Goal: Information Seeking & Learning: Learn about a topic

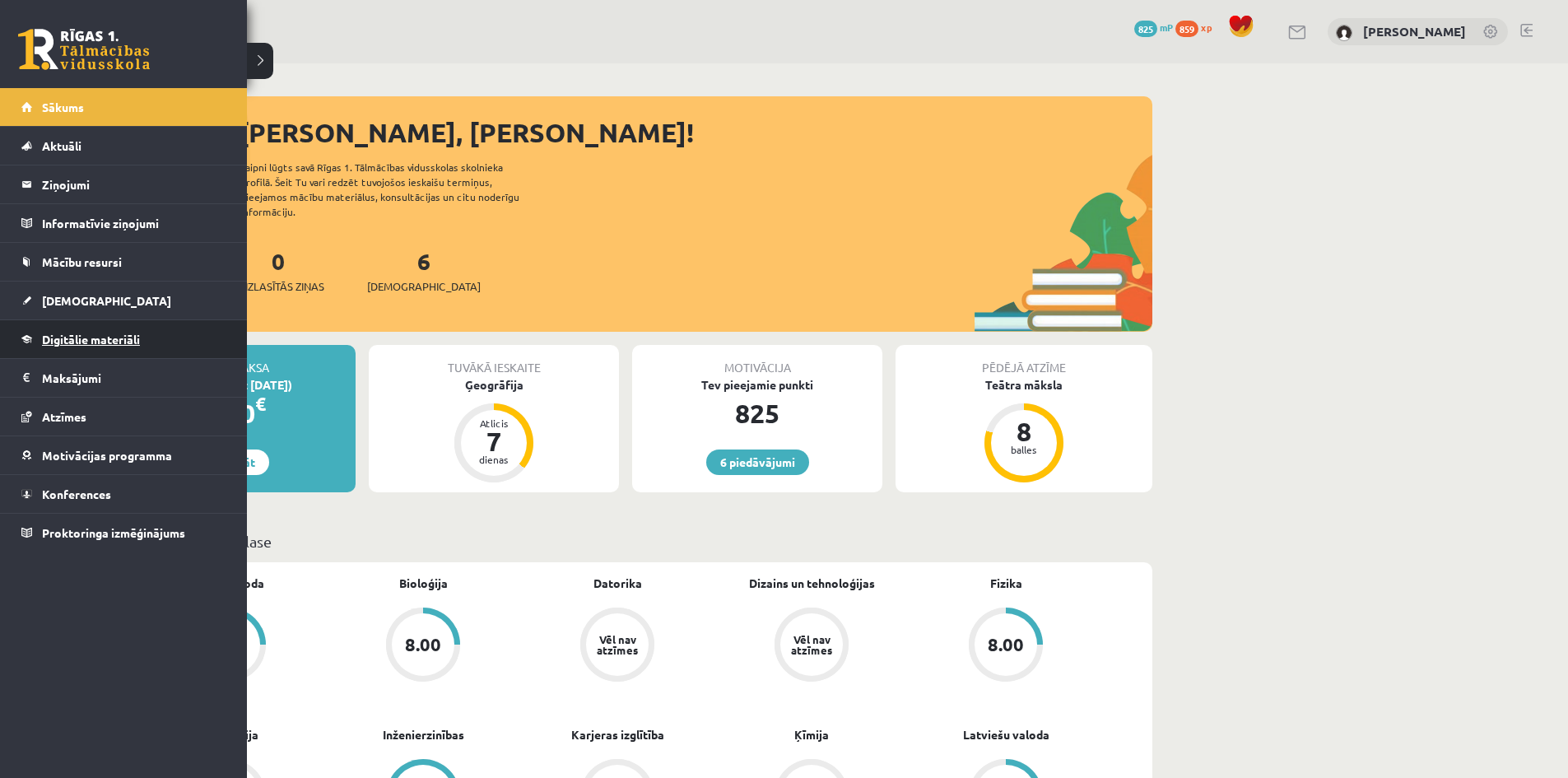
click at [54, 337] on span "Digitālie materiāli" at bounding box center [90, 338] width 98 height 14
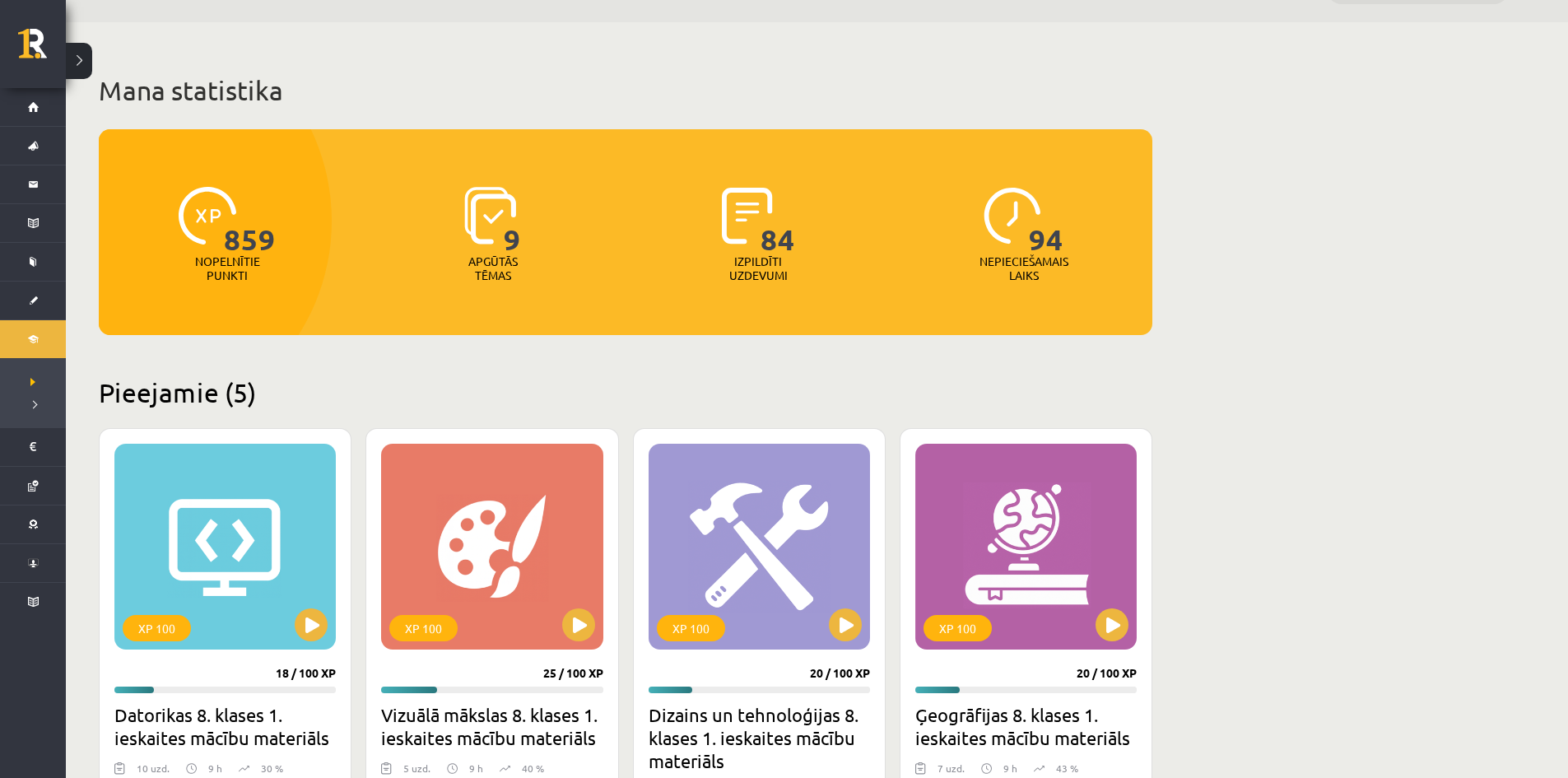
scroll to position [247, 0]
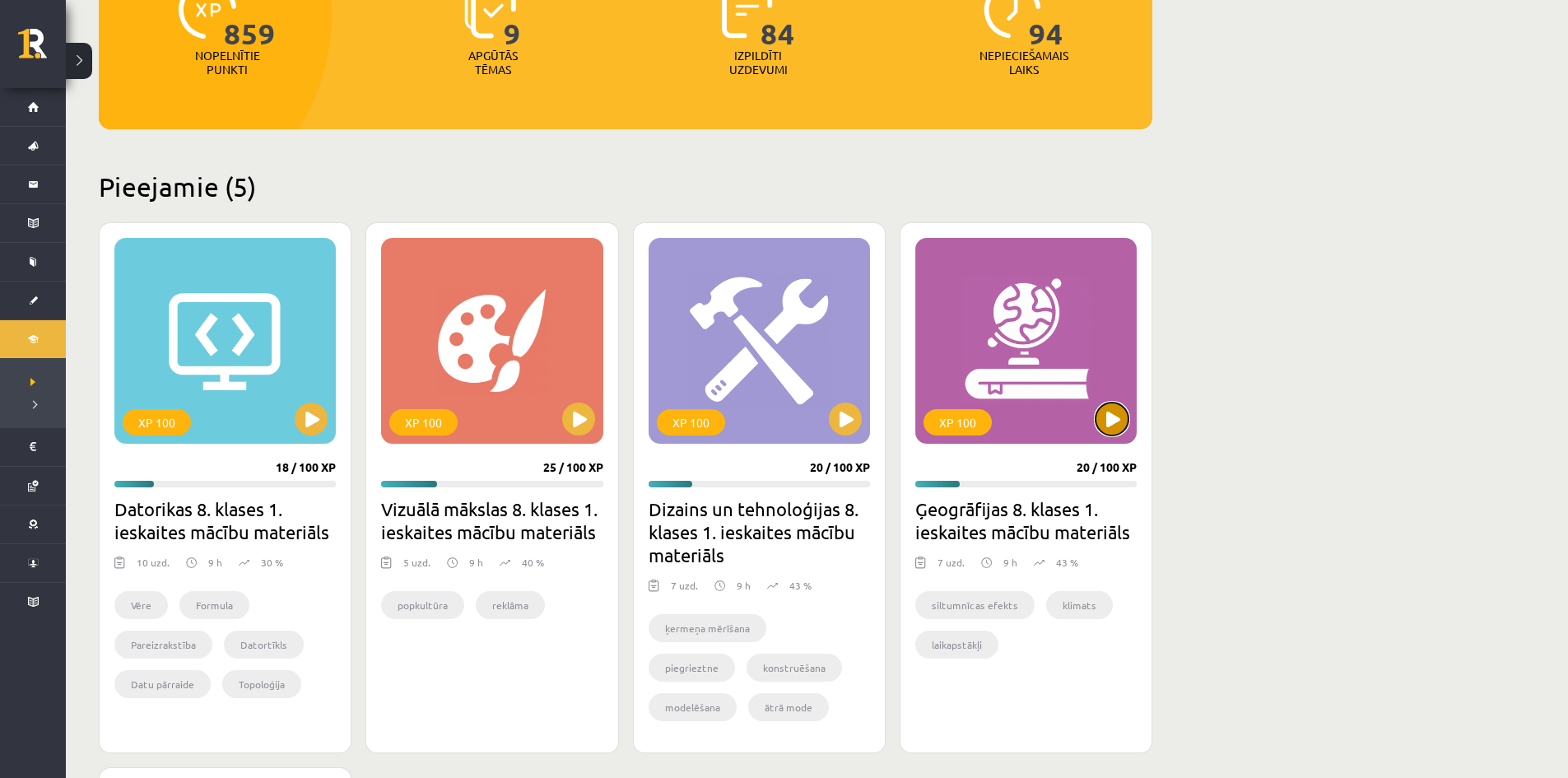
click at [1126, 419] on button at bounding box center [1112, 419] width 33 height 33
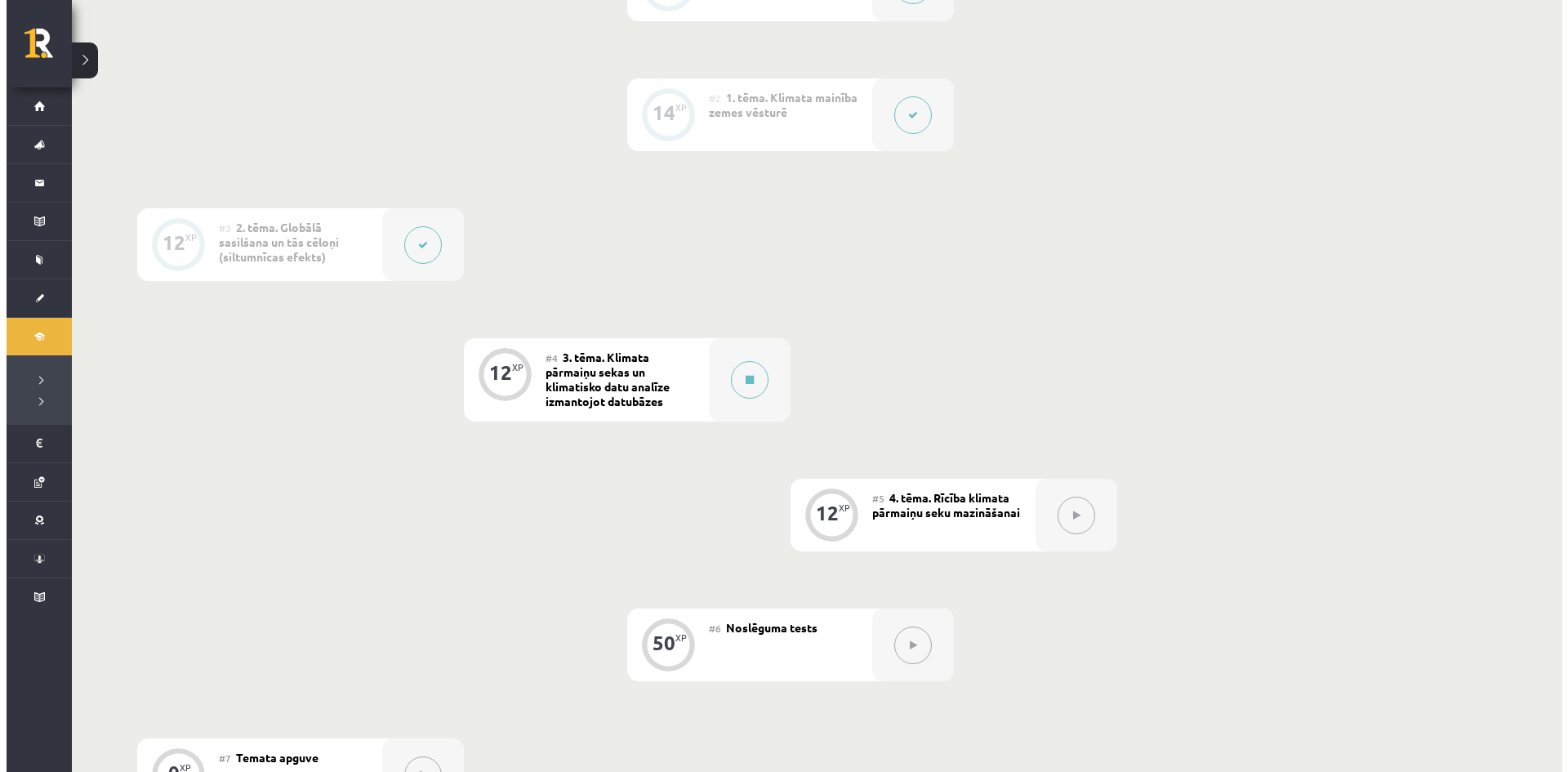
scroll to position [511, 0]
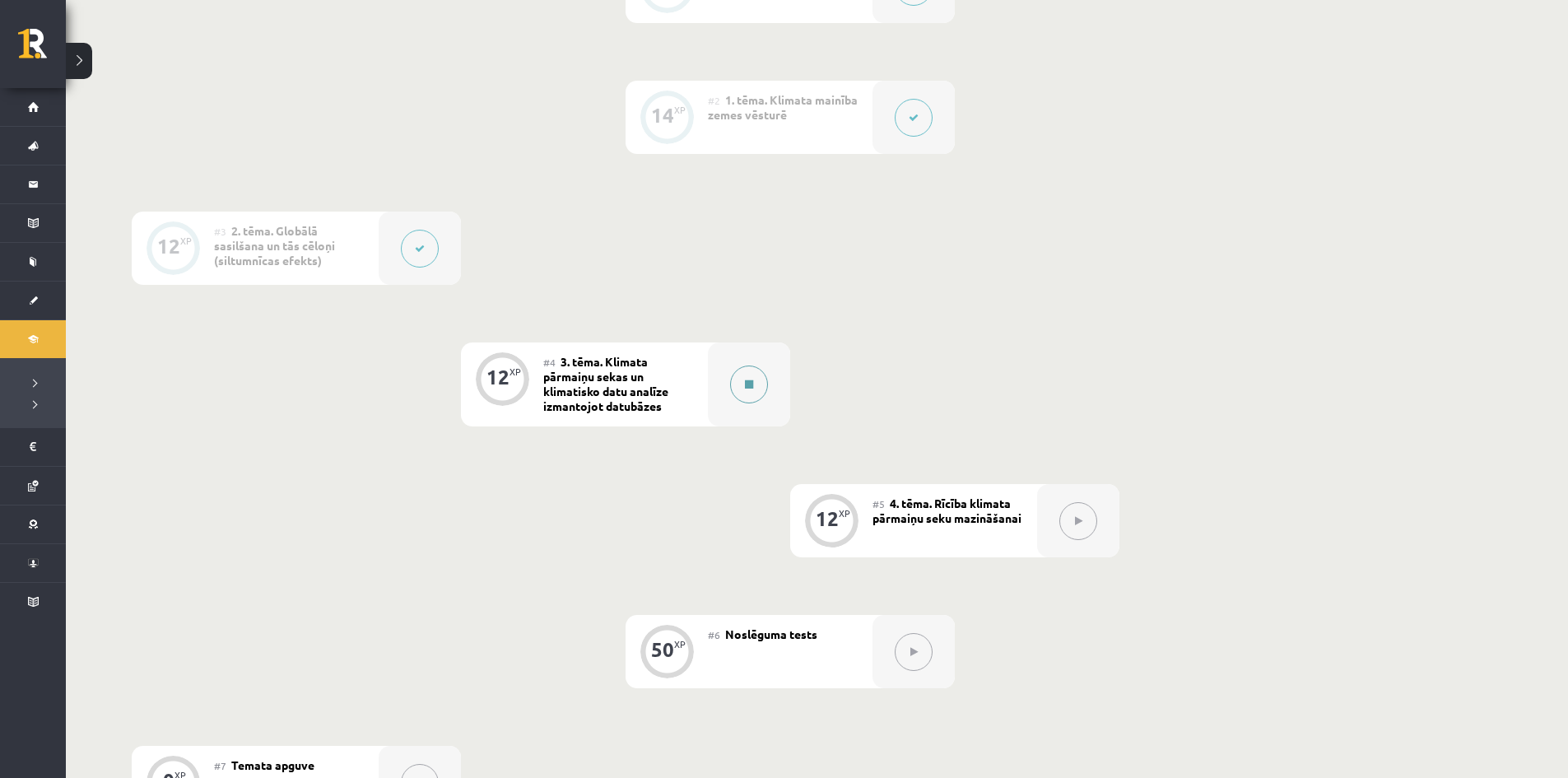
click at [730, 381] on button at bounding box center [749, 384] width 38 height 38
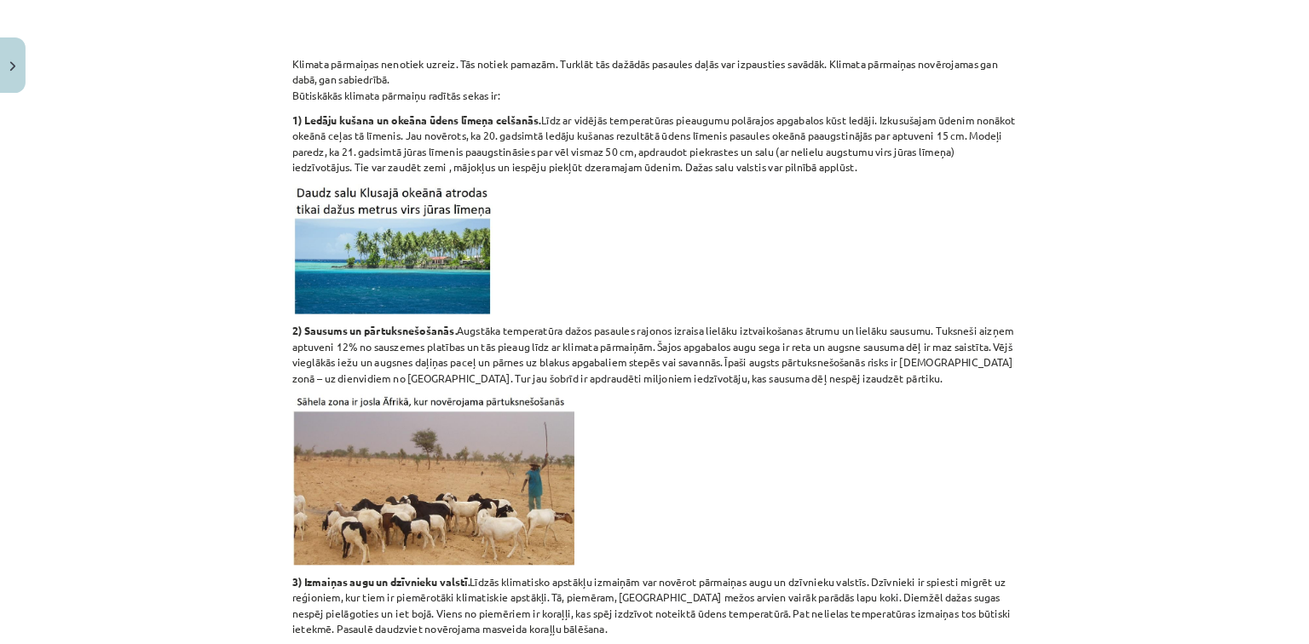
scroll to position [682, 0]
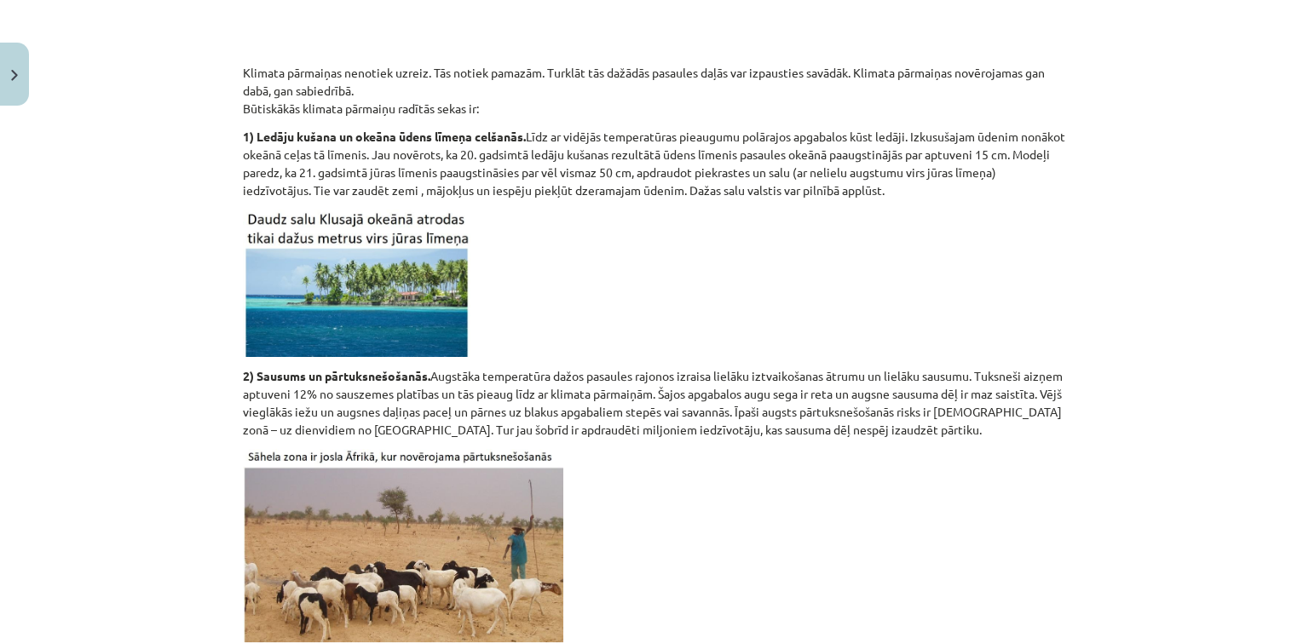
drag, startPoint x: 1605, startPoint y: 0, endPoint x: 807, endPoint y: 323, distance: 860.5
click at [807, 323] on p at bounding box center [654, 283] width 823 height 147
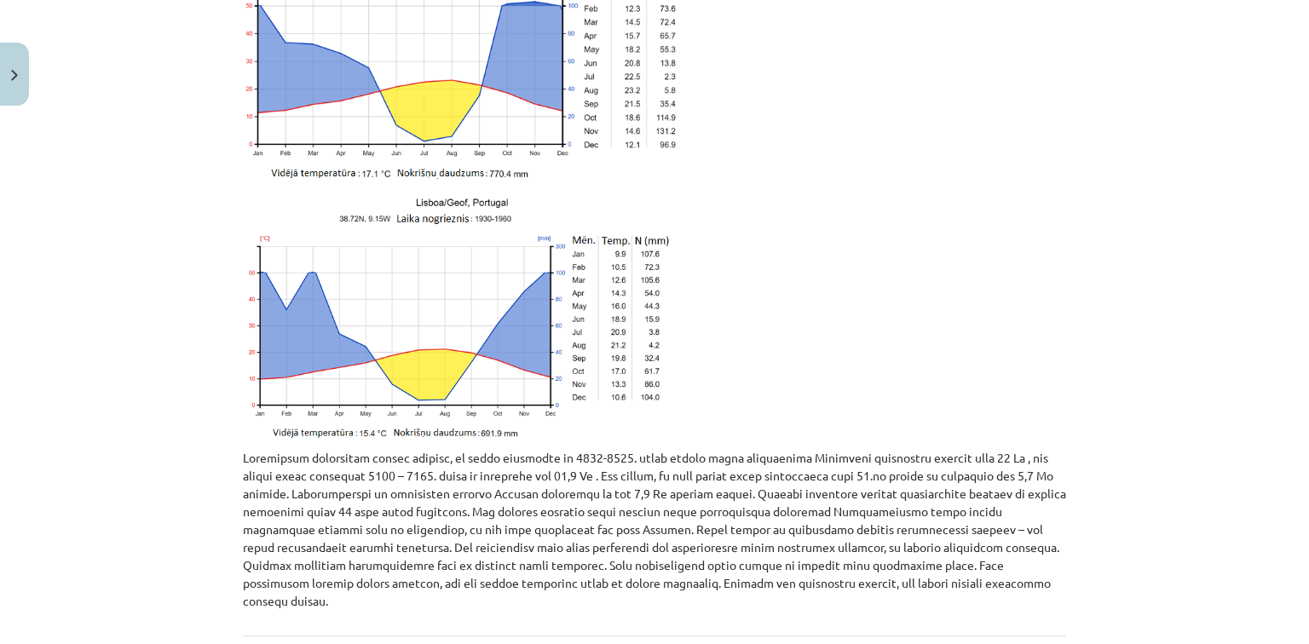
scroll to position [3613, 0]
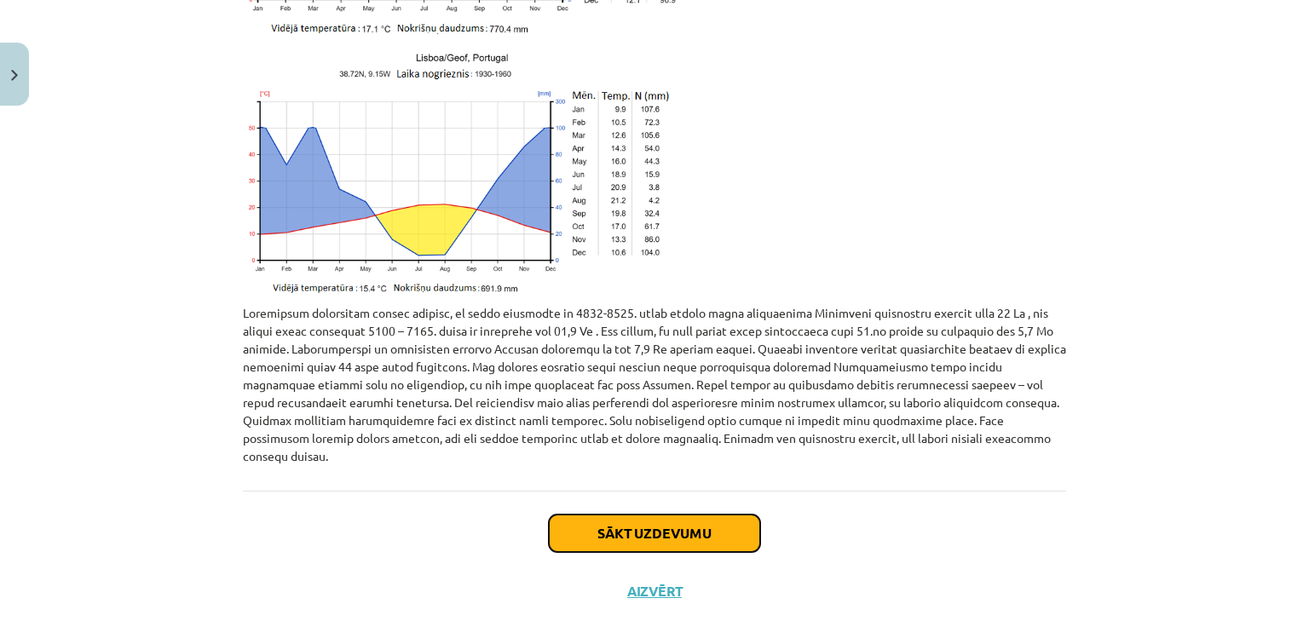
click at [591, 518] on button "Sākt uzdevumu" at bounding box center [654, 533] width 211 height 37
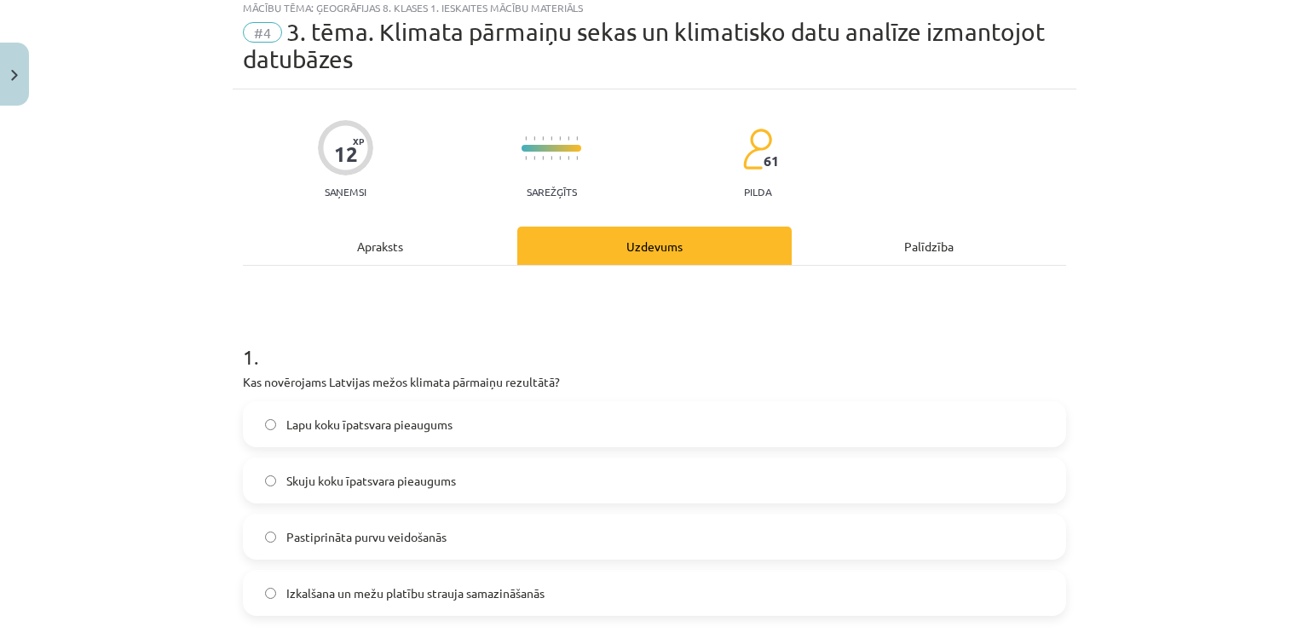
scroll to position [43, 0]
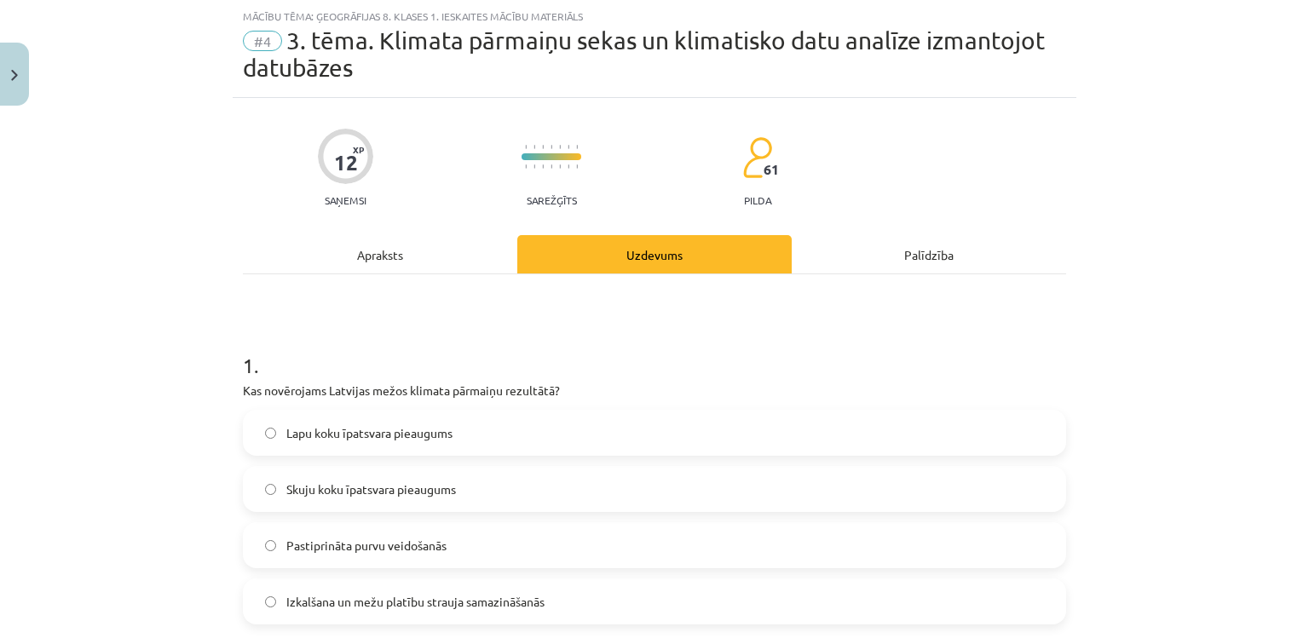
click at [539, 424] on label "Lapu koku īpatsvara pieaugums" at bounding box center [655, 433] width 820 height 43
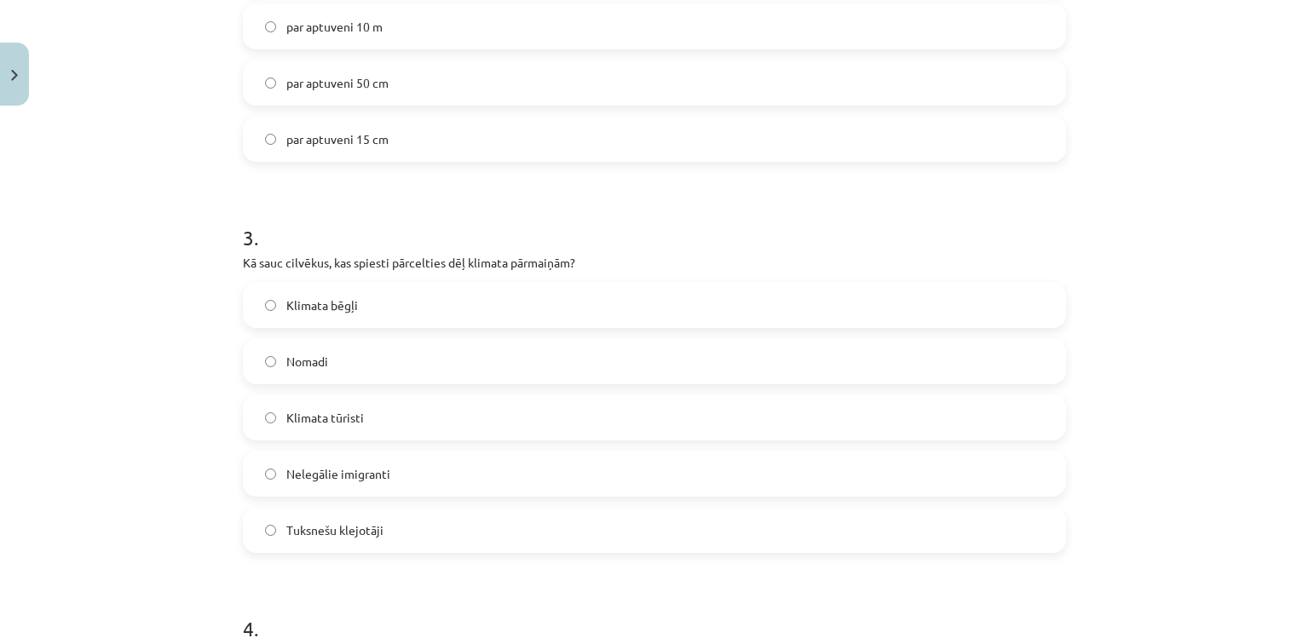
scroll to position [929, 0]
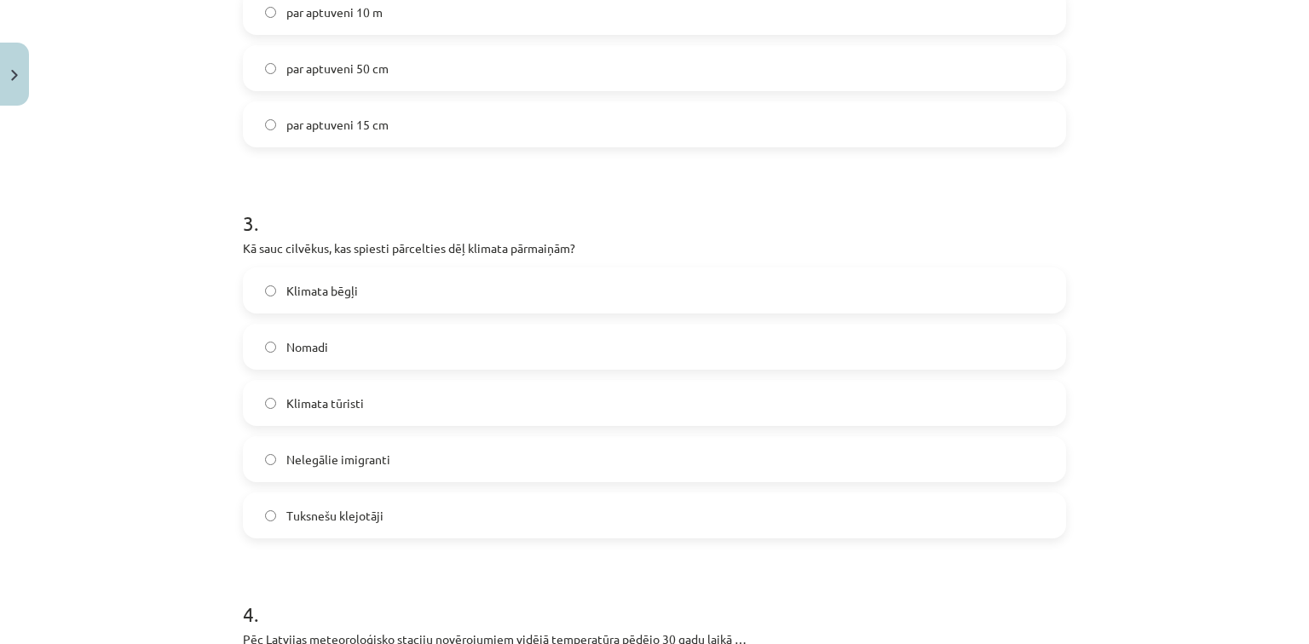
click at [254, 286] on label "Klimata bēgļi" at bounding box center [655, 290] width 820 height 43
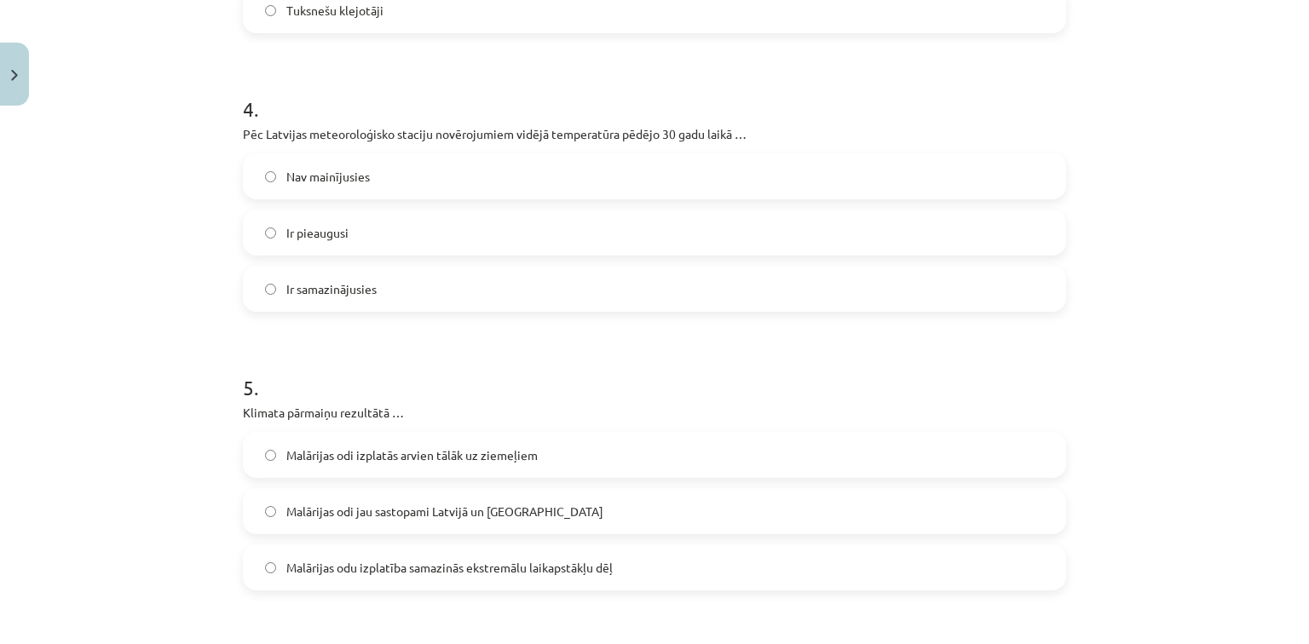
scroll to position [1474, 0]
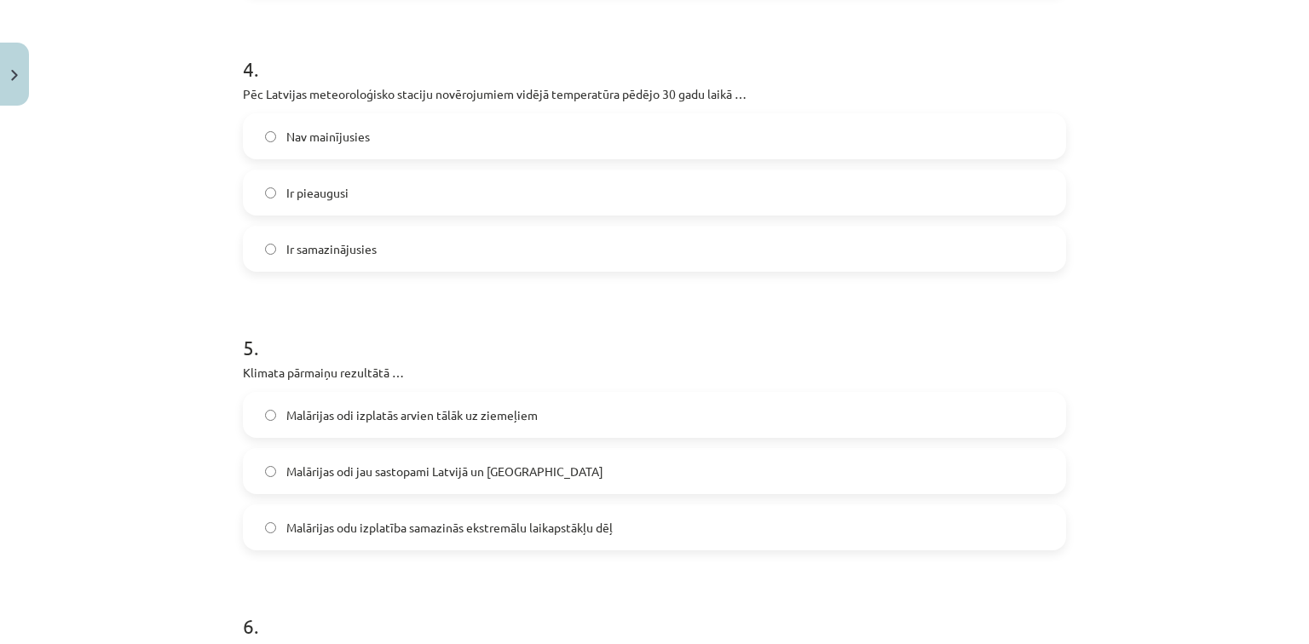
click at [477, 196] on label "Ir pieaugusi" at bounding box center [655, 192] width 820 height 43
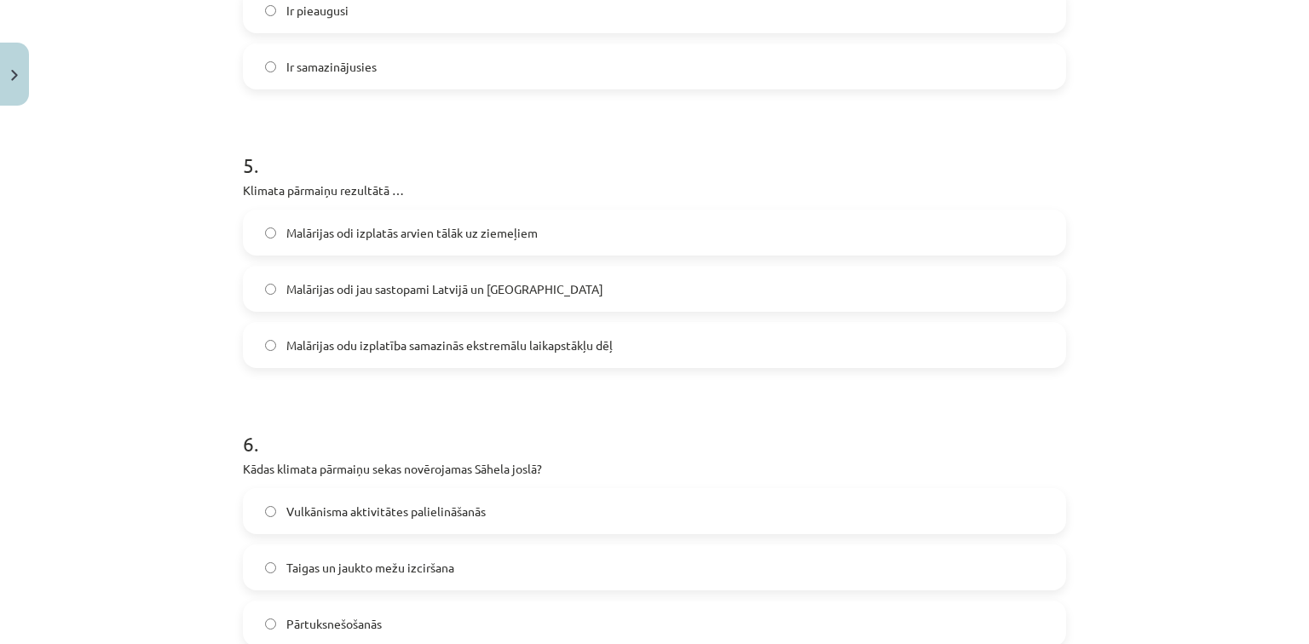
scroll to position [1679, 0]
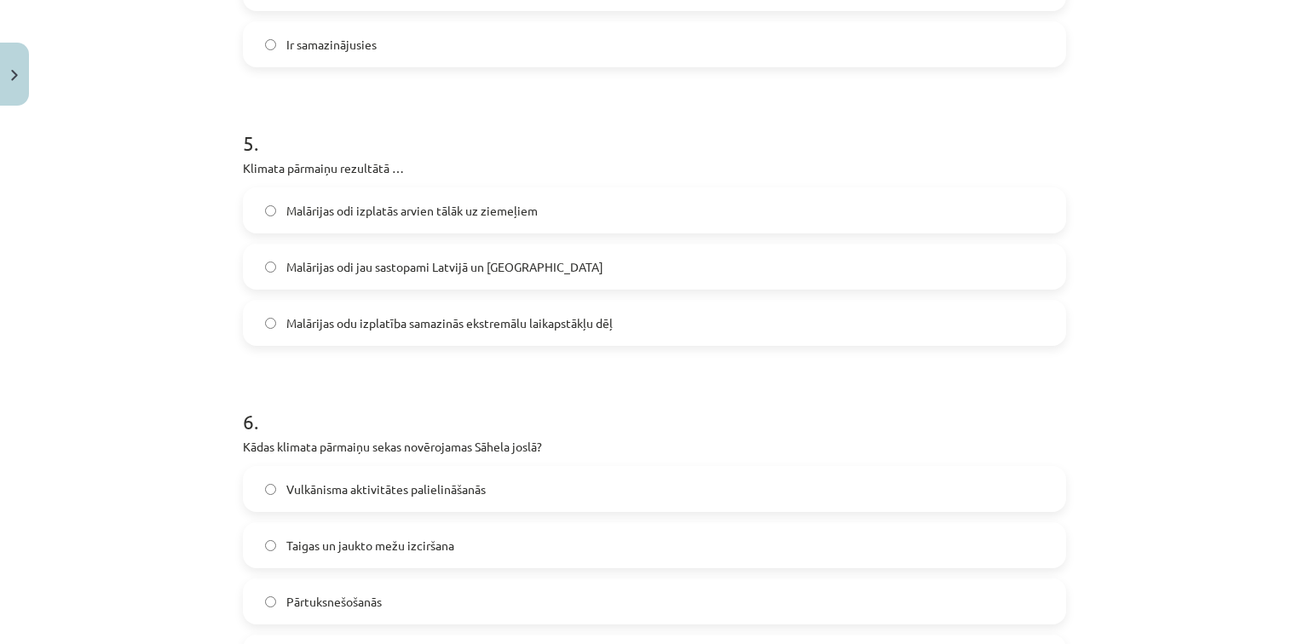
click at [277, 218] on label "Malārijas odi izplatās arvien tālāk uz ziemeļiem" at bounding box center [655, 210] width 820 height 43
click at [210, 258] on div "Mācību tēma: Ģeogrāfijas 8. klases 1. ieskaites mācību materiāls #4 3. tēma. Kl…" at bounding box center [654, 322] width 1309 height 644
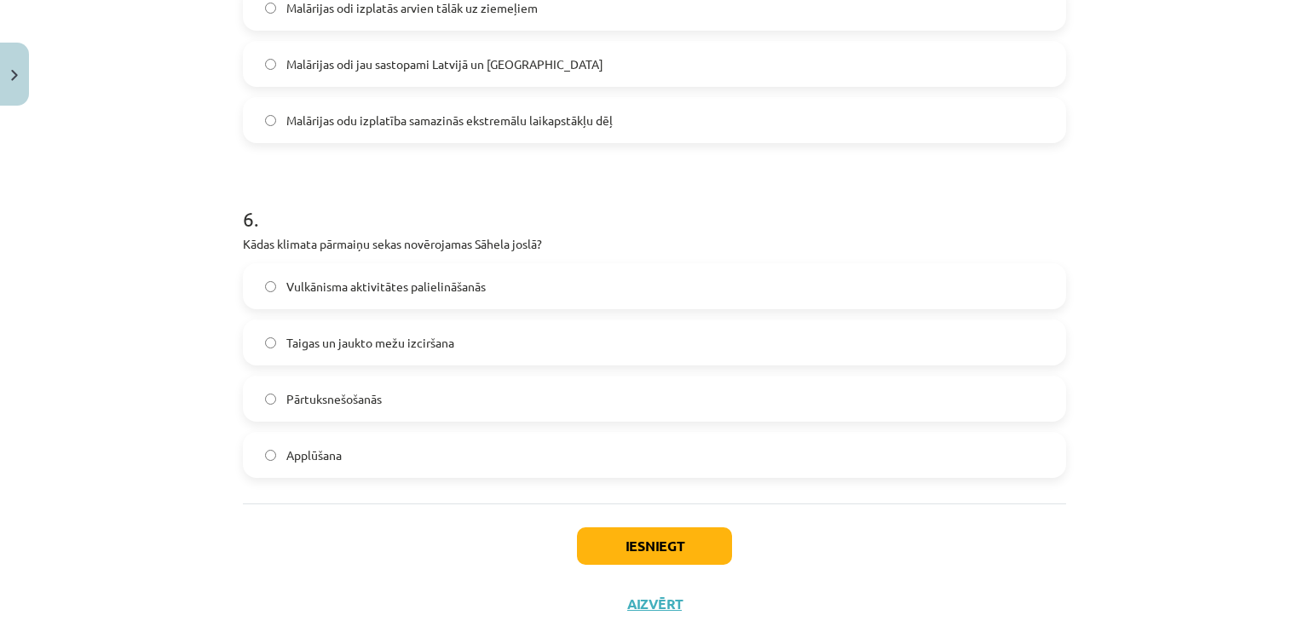
scroll to position [1883, 0]
click at [257, 419] on div "Vulkānisma aktivitātes palielināšanās Taigas un jaukto mežu izciršana Pārtuksne…" at bounding box center [654, 369] width 823 height 215
click at [256, 419] on div "Vulkānisma aktivitātes palielināšanās Taigas un jaukto mežu izciršana Pārtuksne…" at bounding box center [654, 369] width 823 height 215
click at [602, 543] on button "Iesniegt" at bounding box center [654, 544] width 155 height 37
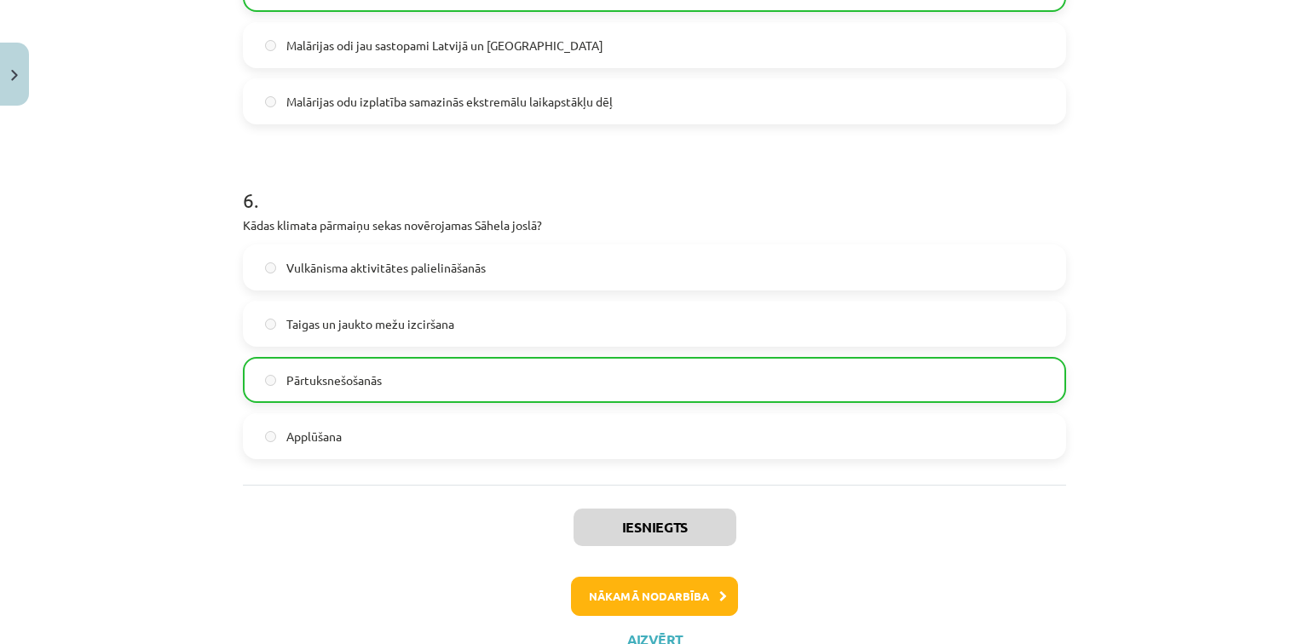
scroll to position [1966, 0]
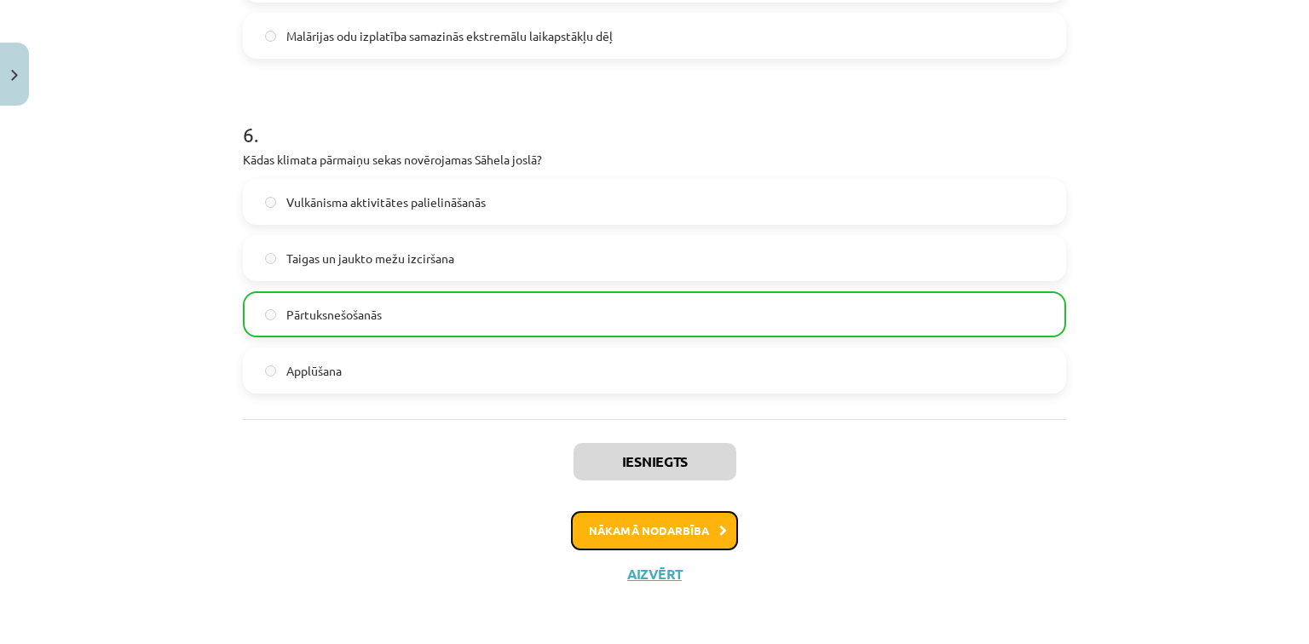
click at [690, 534] on button "Nākamā nodarbība" at bounding box center [654, 530] width 167 height 39
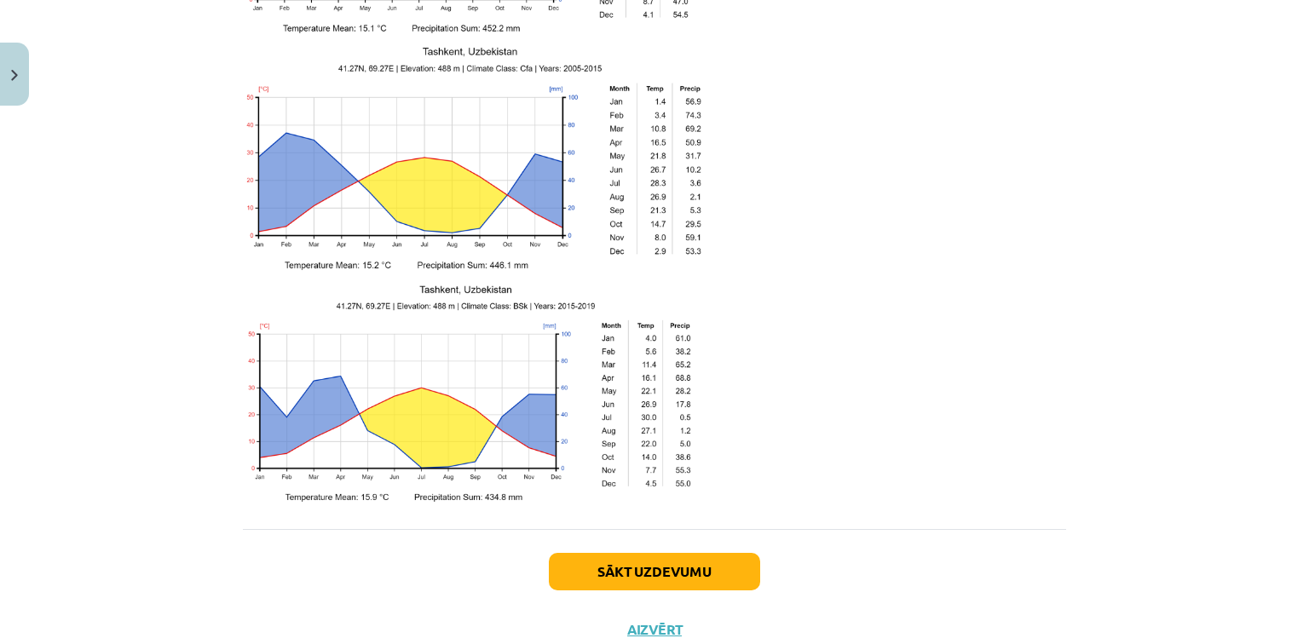
scroll to position [2712, 0]
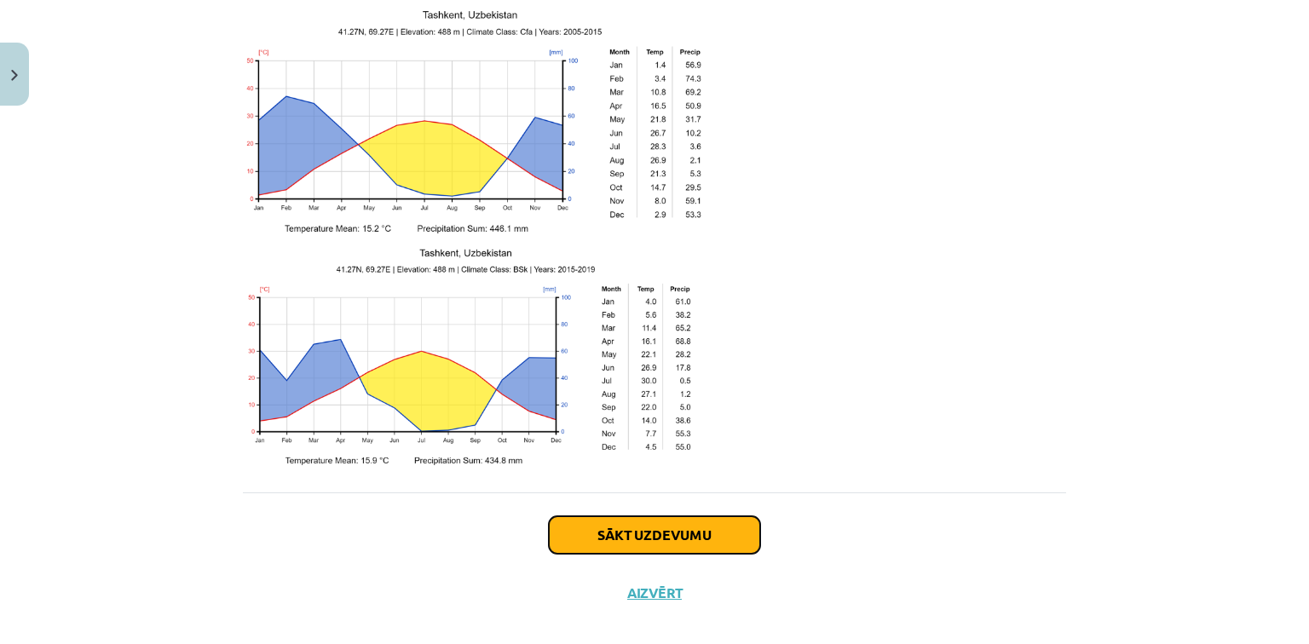
click at [551, 516] on button "Sākt uzdevumu" at bounding box center [654, 534] width 211 height 37
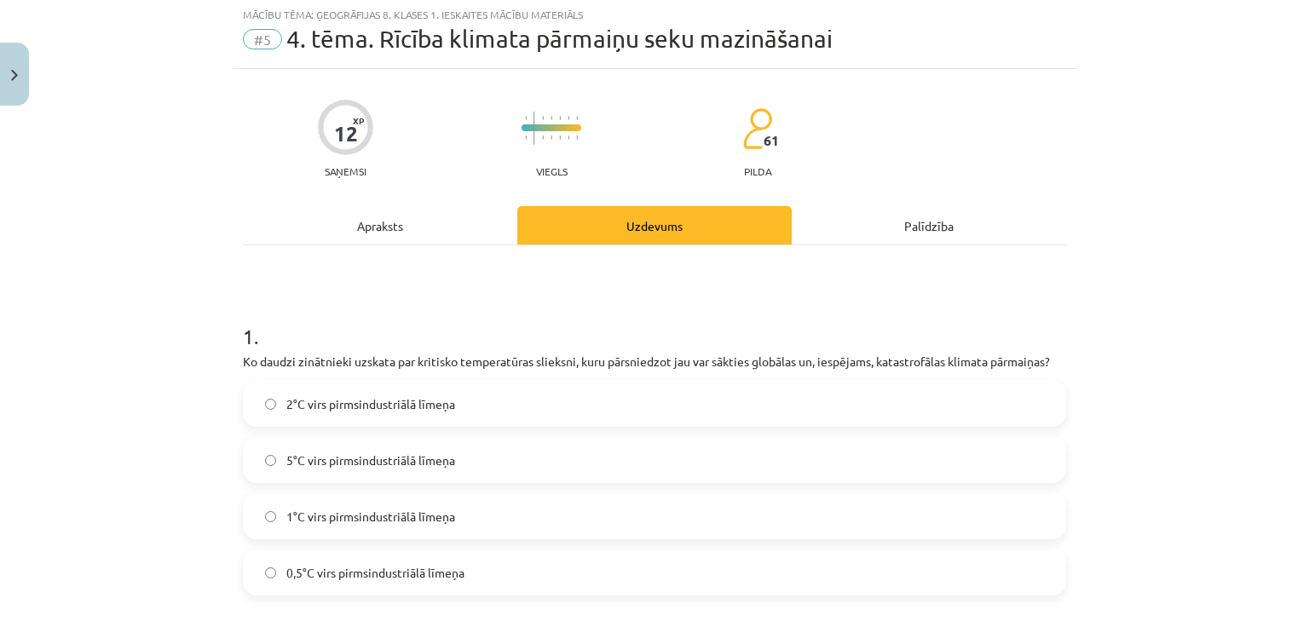
scroll to position [43, 0]
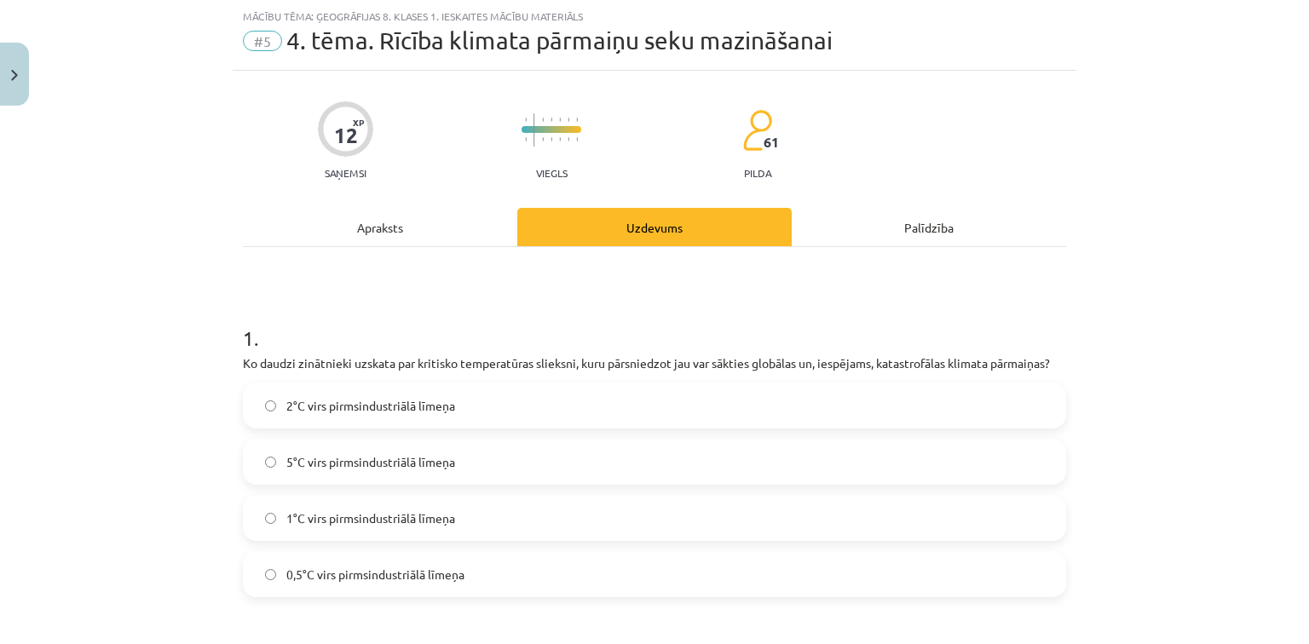
click at [253, 390] on label "2°C virs pirmsindustriālā līmeņa" at bounding box center [655, 405] width 820 height 43
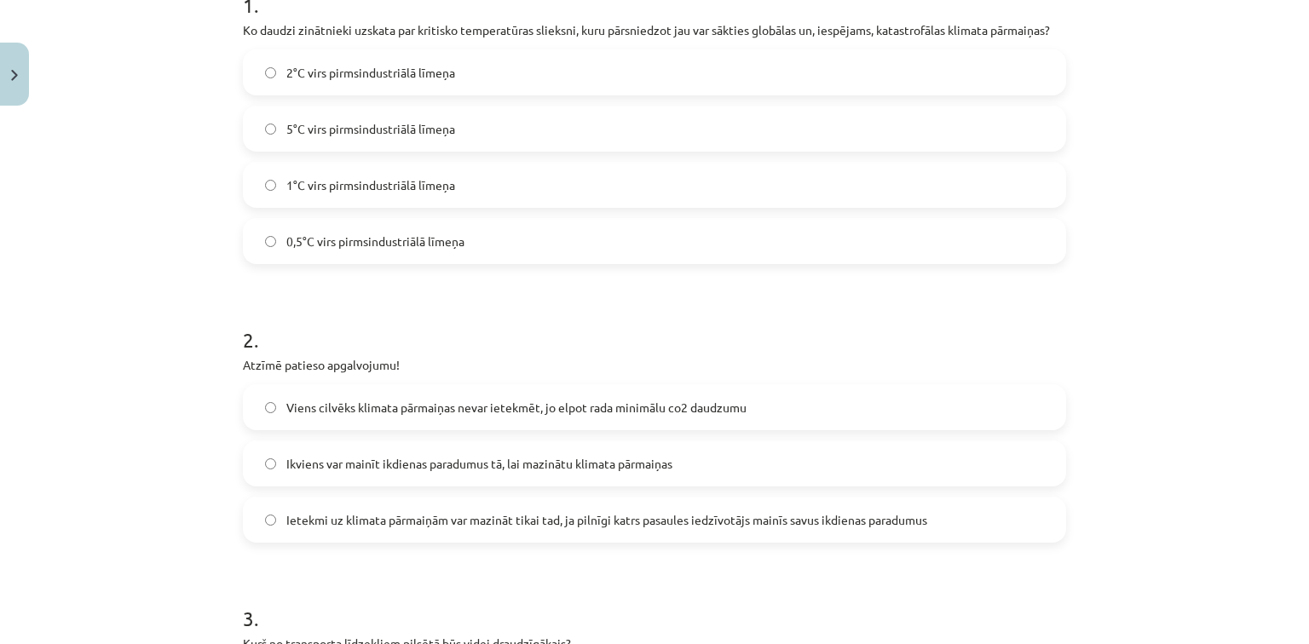
scroll to position [383, 0]
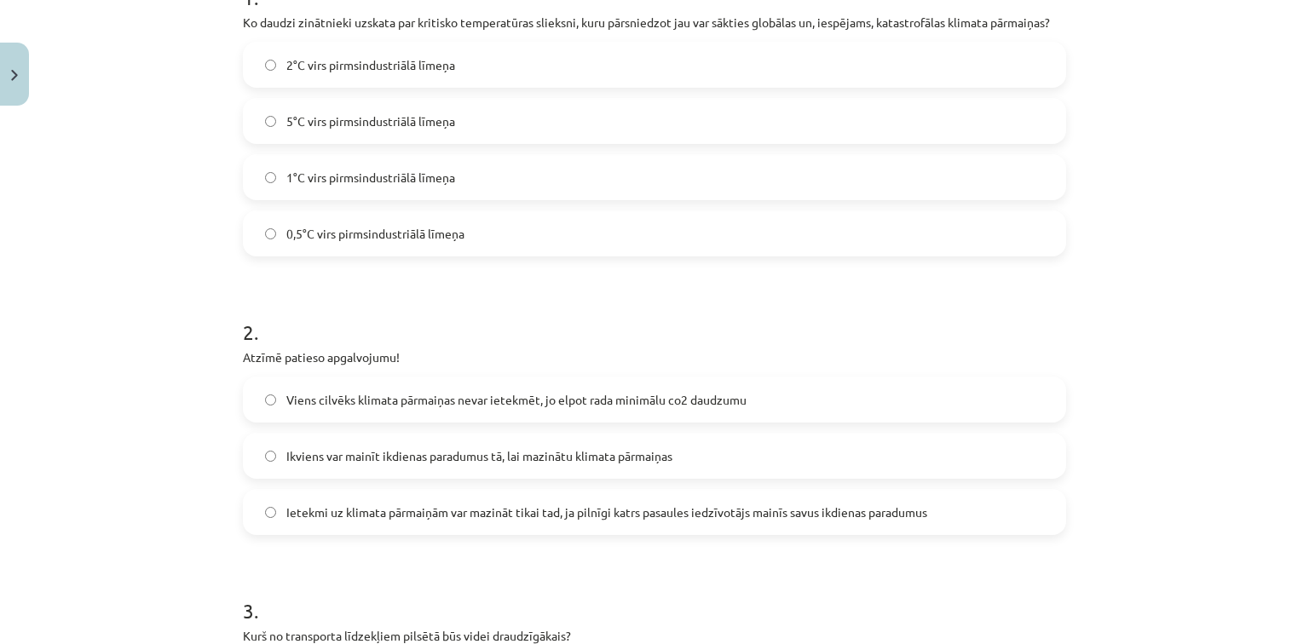
click at [254, 454] on label "Ikviens var mainīt ikdienas paradumus tā, lai mazinātu klimata pārmaiņas" at bounding box center [655, 456] width 820 height 43
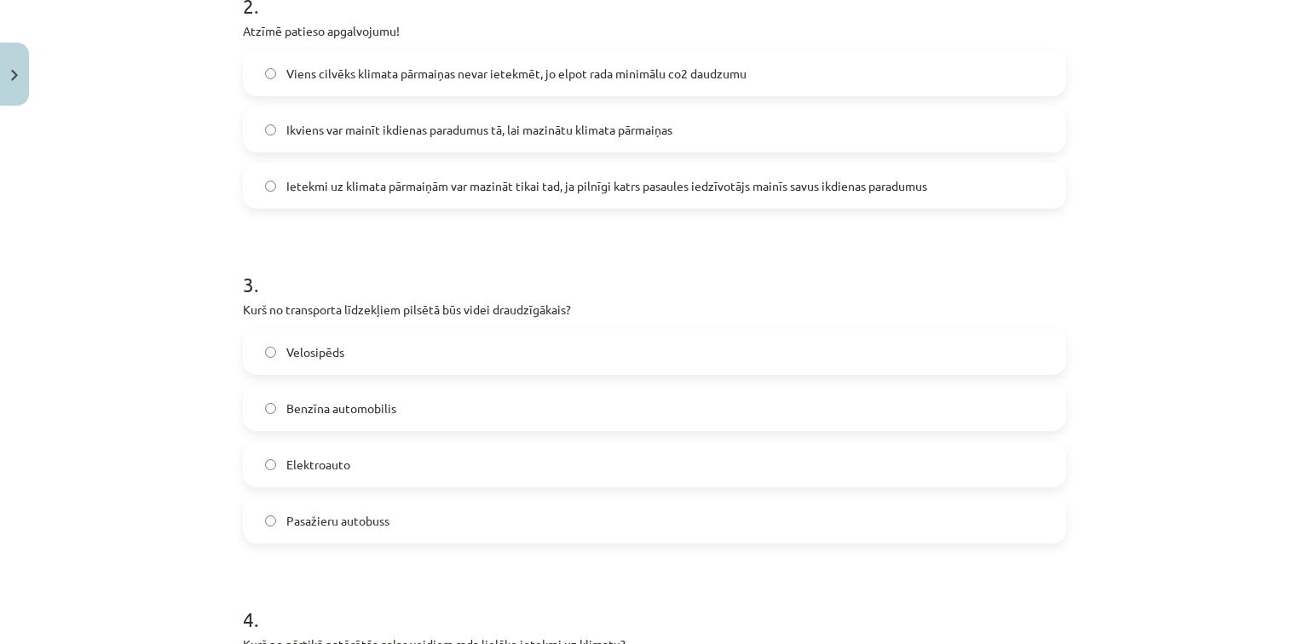
scroll to position [724, 0]
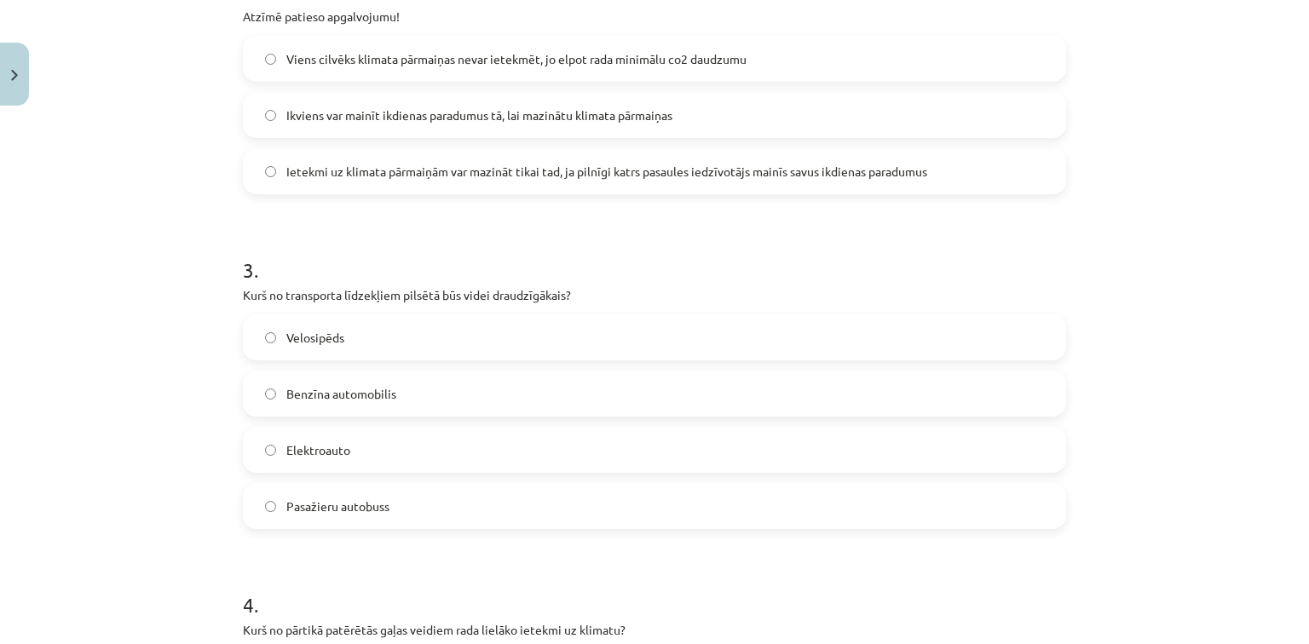
click at [252, 335] on label "Velosipēds" at bounding box center [655, 337] width 820 height 43
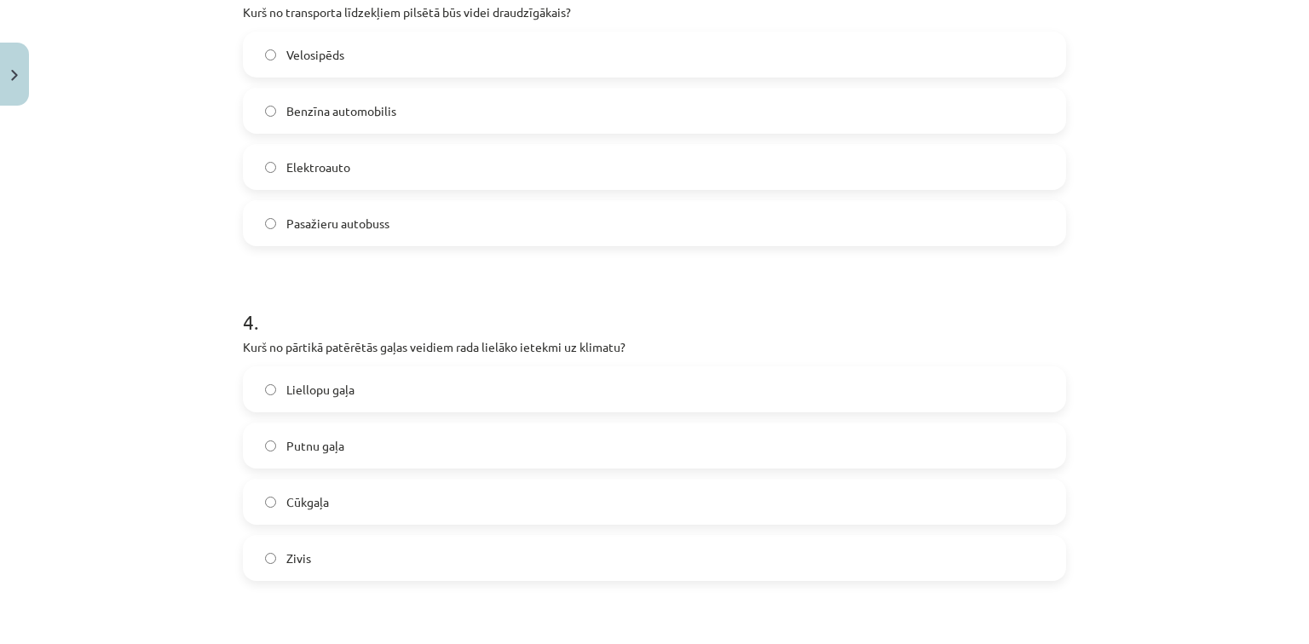
scroll to position [1065, 0]
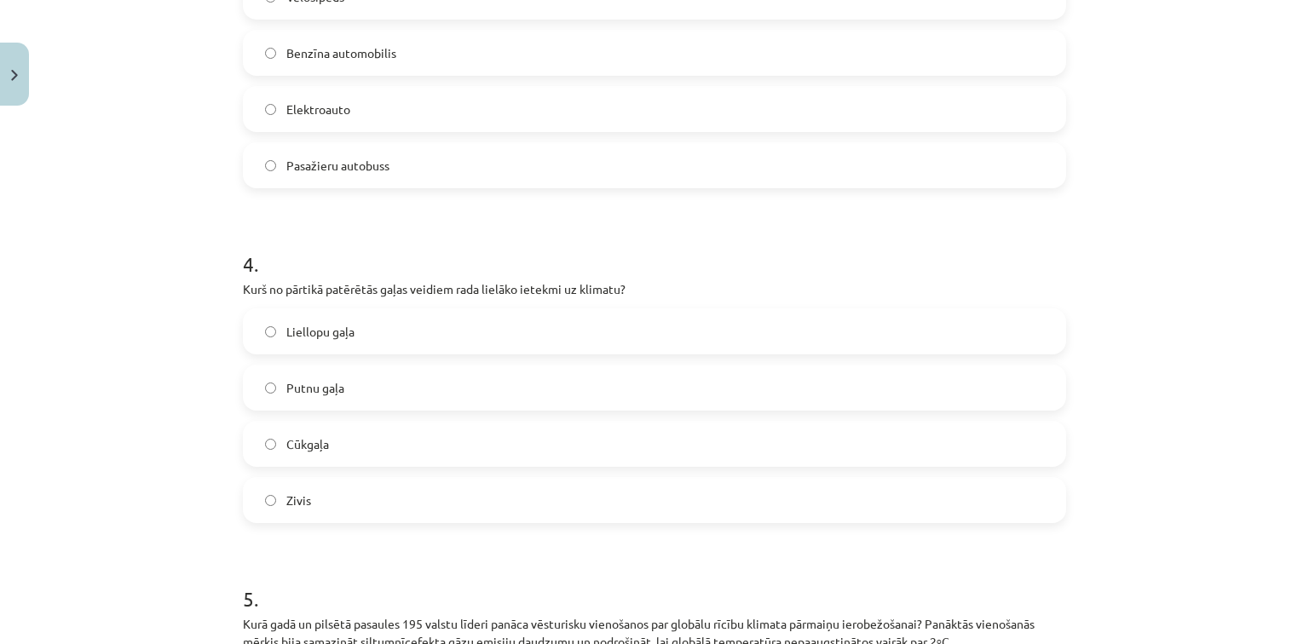
click at [249, 336] on label "Liellopu gaļa" at bounding box center [655, 331] width 820 height 43
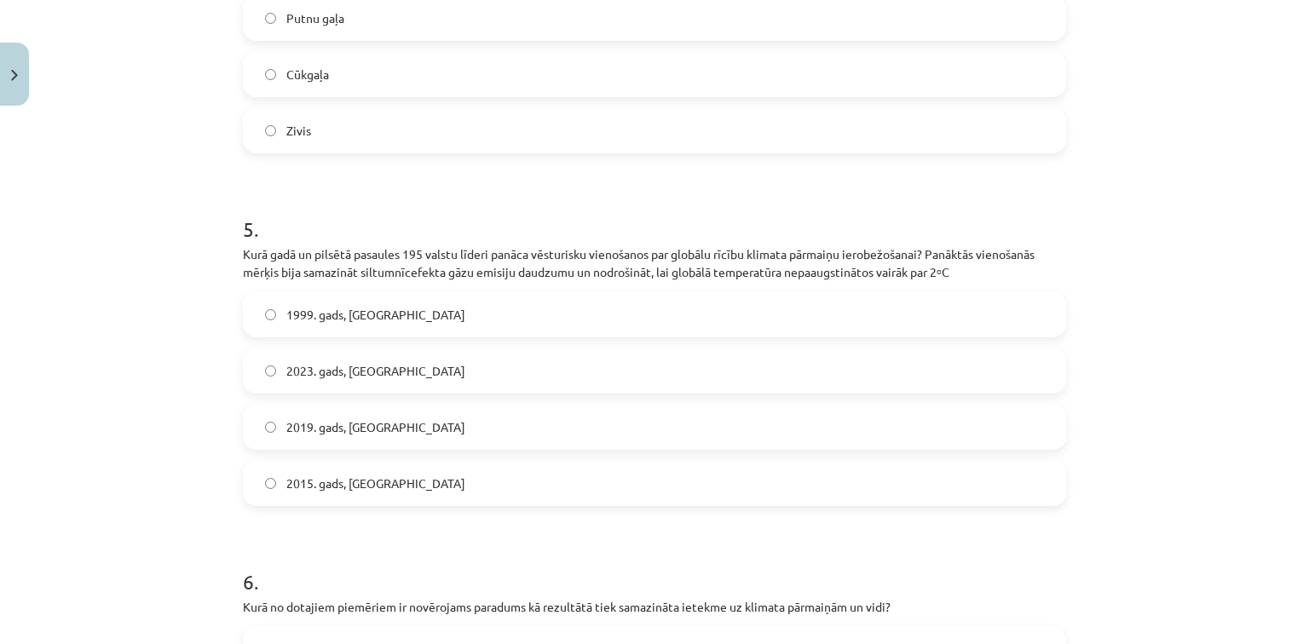
scroll to position [1474, 0]
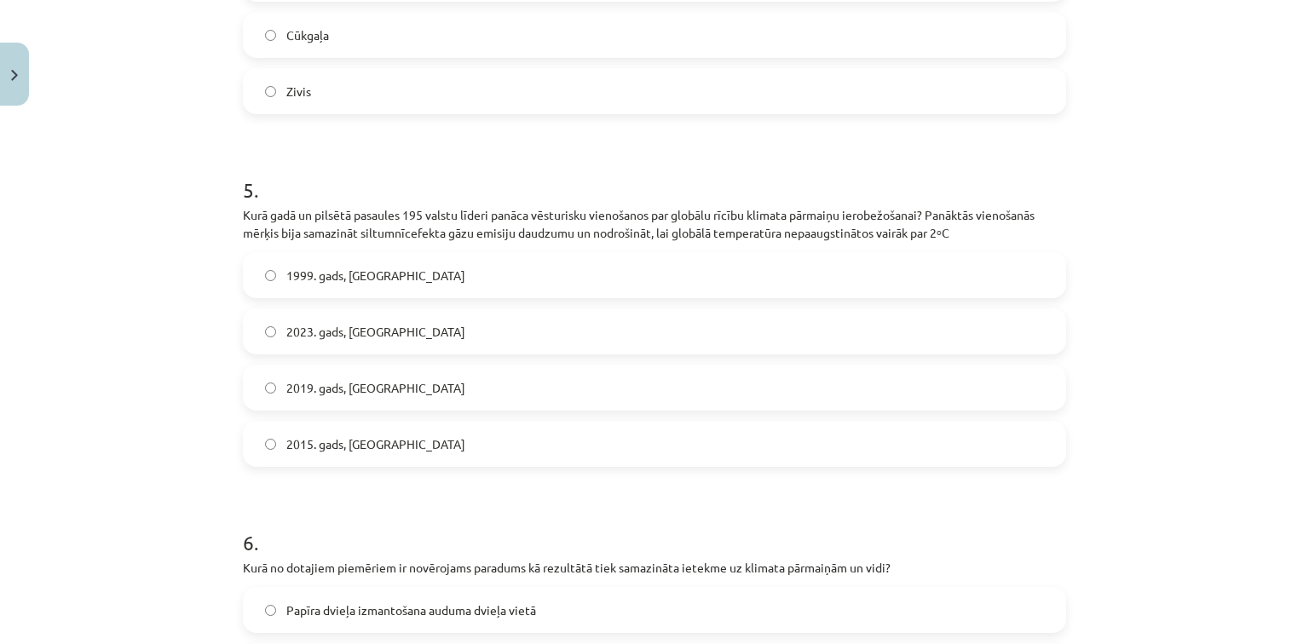
click at [286, 443] on span "2015. gads, [GEOGRAPHIC_DATA]" at bounding box center [375, 444] width 179 height 18
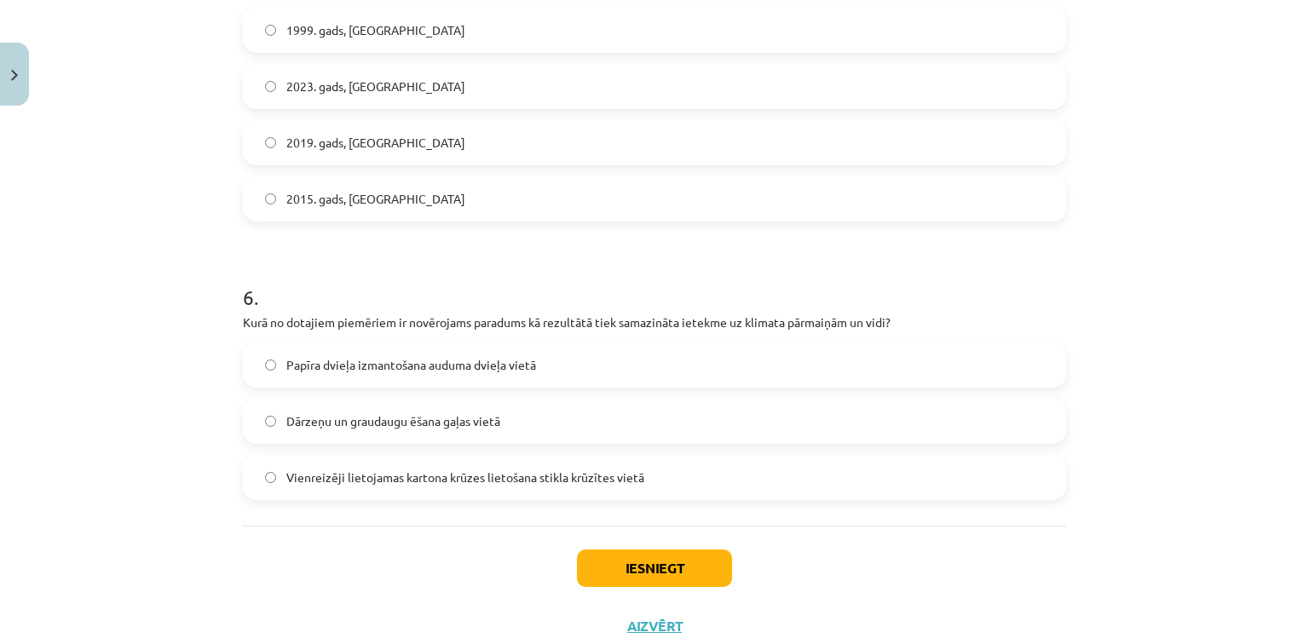
scroll to position [1747, 0]
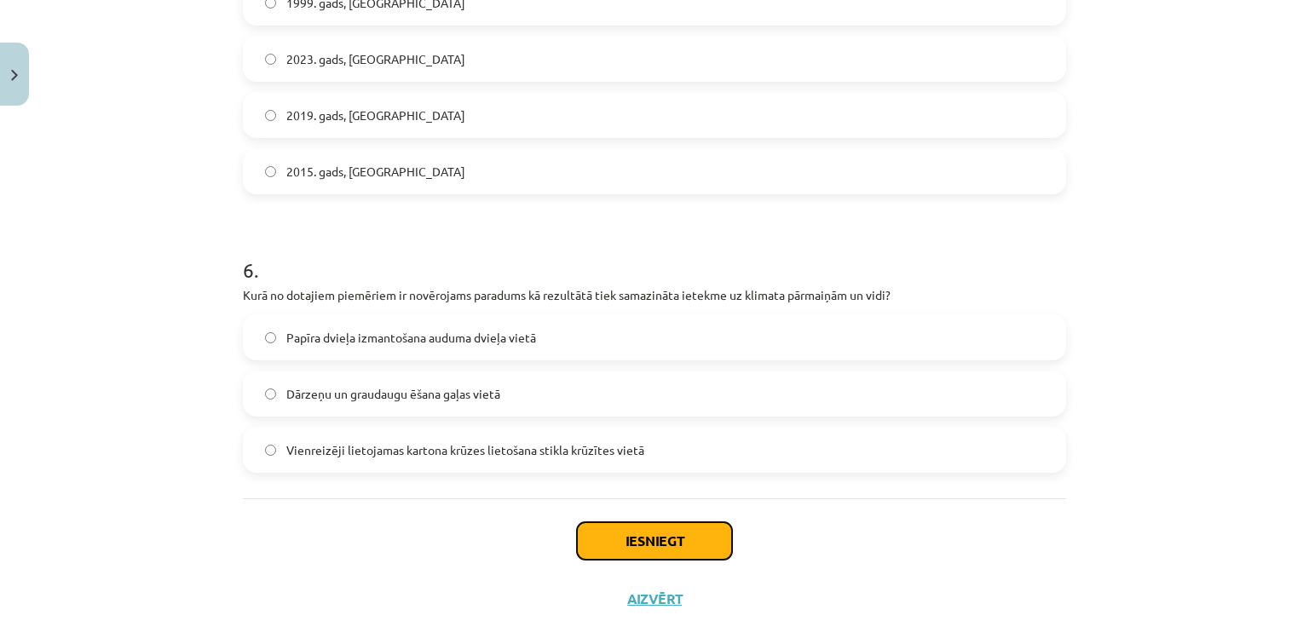
click at [675, 535] on button "Iesniegt" at bounding box center [654, 540] width 155 height 37
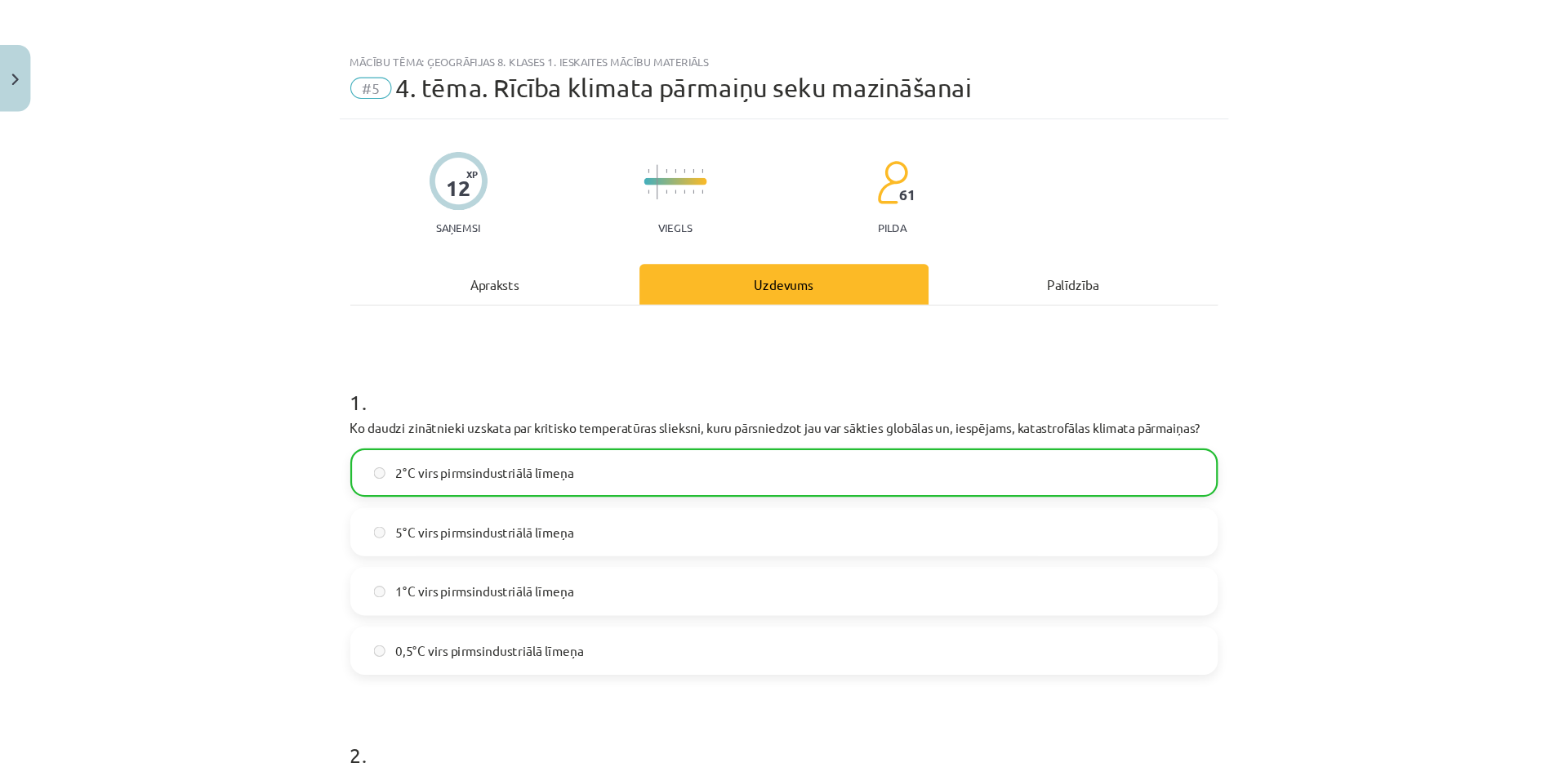
scroll to position [511, 0]
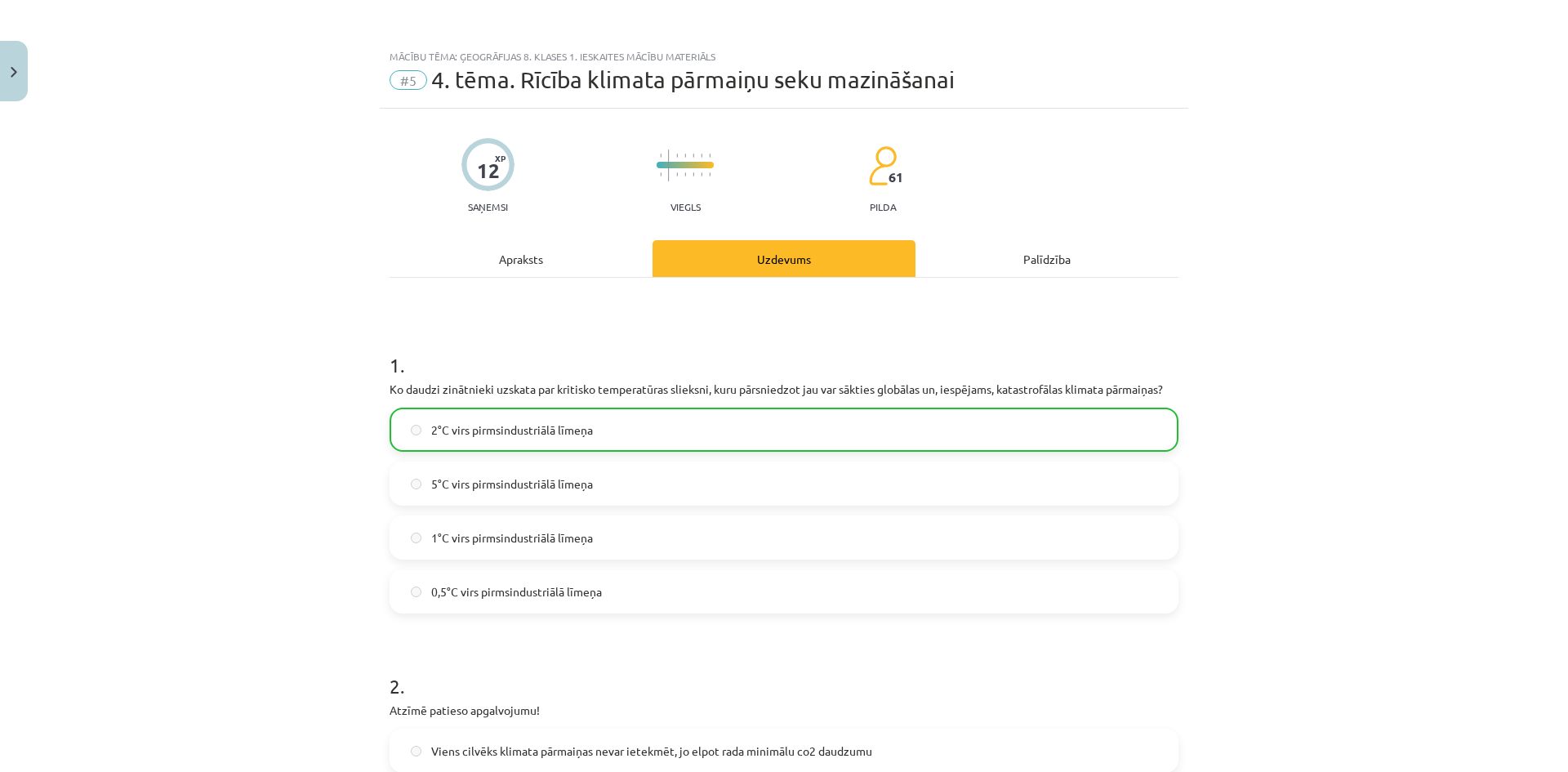
drag, startPoint x: 1238, startPoint y: 0, endPoint x: 1184, endPoint y: 323, distance: 327.5
click at [1184, 323] on div "Mācību tēma: Ģeogrāfijas 8. klases 1. ieskaites mācību materiāls #5 4. tēma. Rī…" at bounding box center [784, 386] width 1568 height 772
